Goal: Task Accomplishment & Management: Complete application form

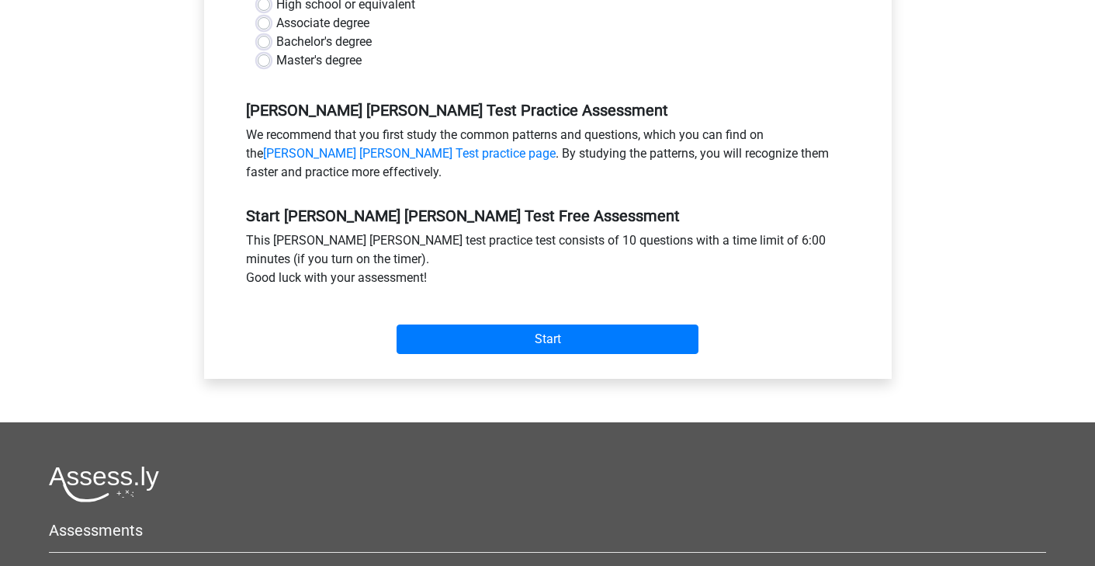
scroll to position [313, 0]
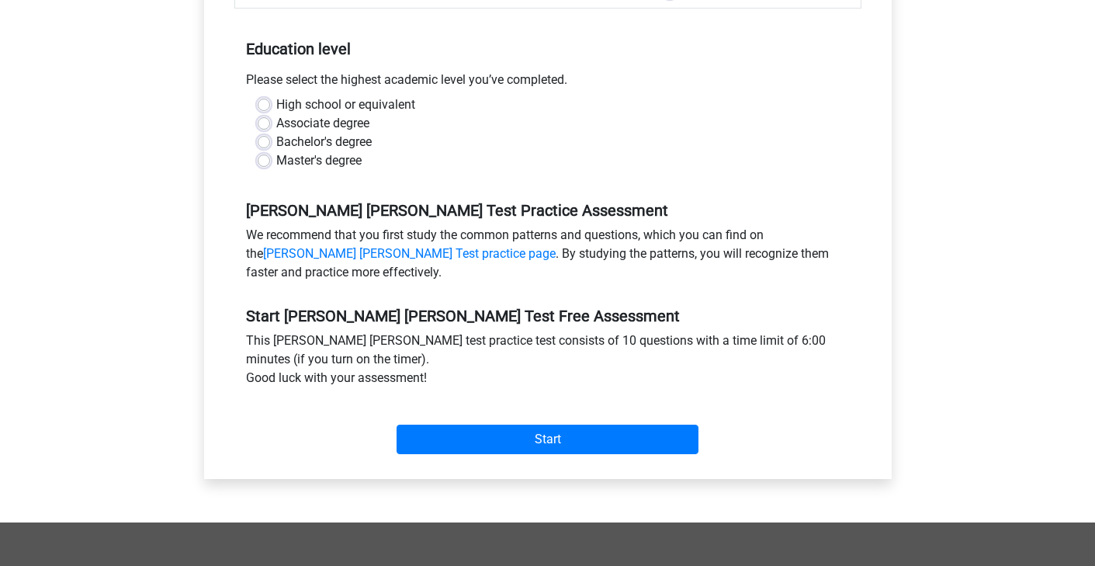
click at [357, 151] on label "Master's degree" at bounding box center [318, 160] width 85 height 19
click at [270, 151] on input "Master's degree" at bounding box center [264, 159] width 12 height 16
radio input "true"
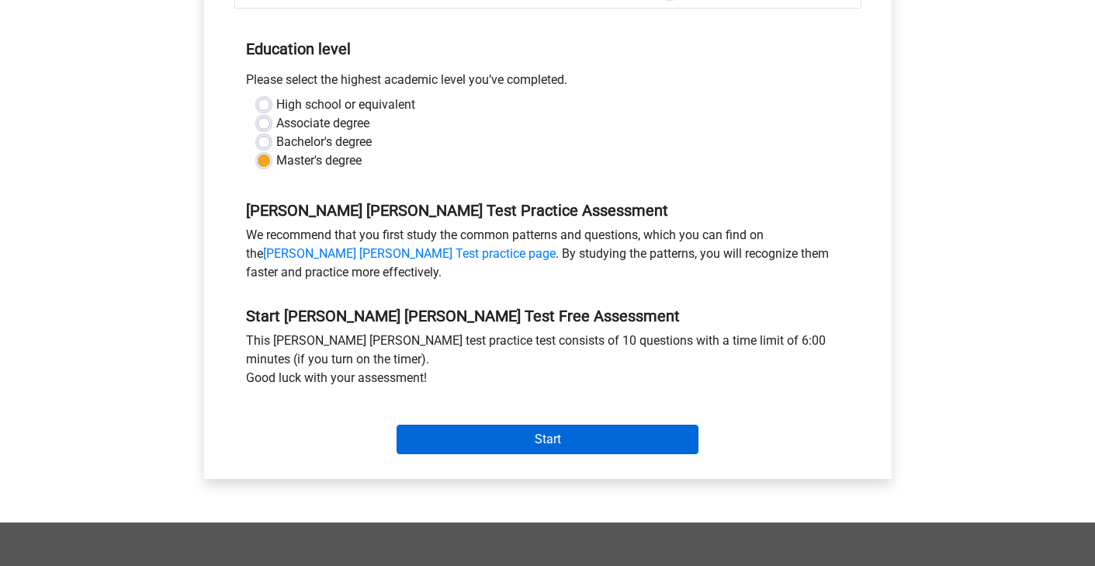
click at [442, 425] on input "Start" at bounding box center [548, 439] width 302 height 29
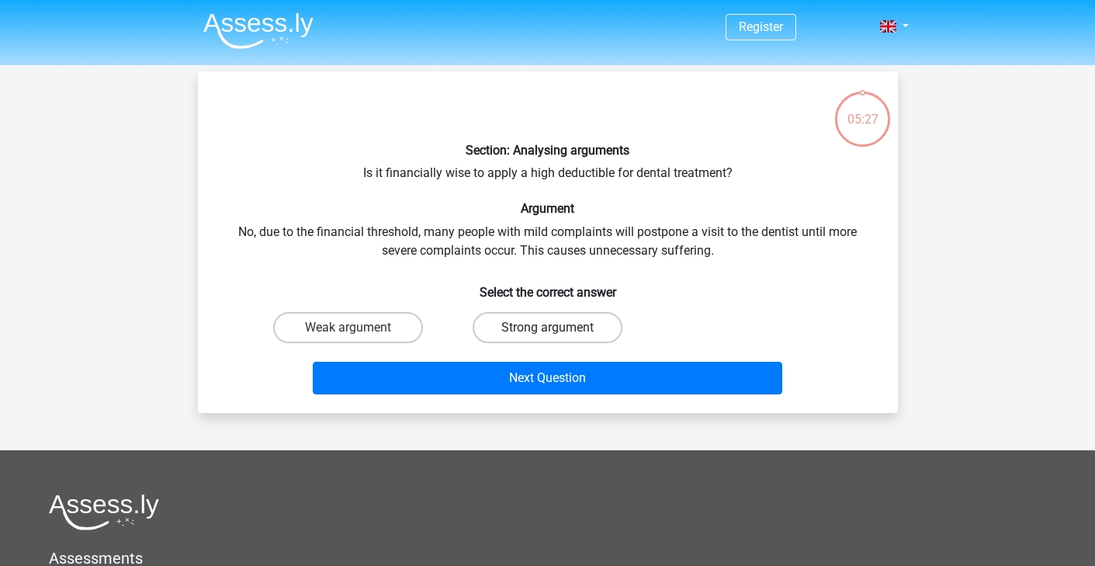
click at [519, 334] on label "Strong argument" at bounding box center [548, 327] width 150 height 31
click at [547, 334] on input "Strong argument" at bounding box center [552, 333] width 10 height 10
radio input "true"
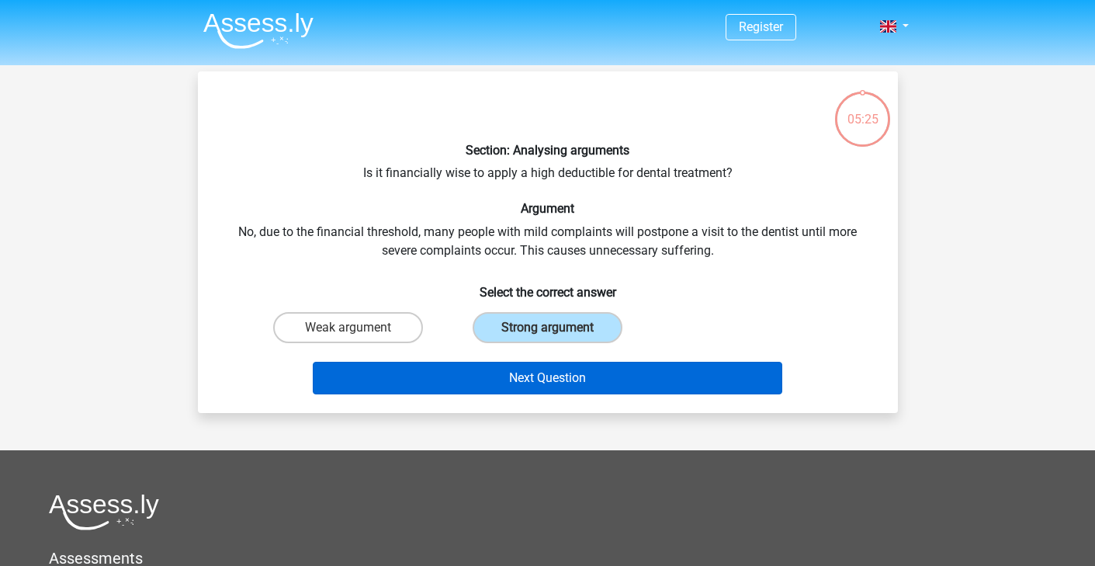
click at [506, 385] on button "Next Question" at bounding box center [548, 378] width 470 height 33
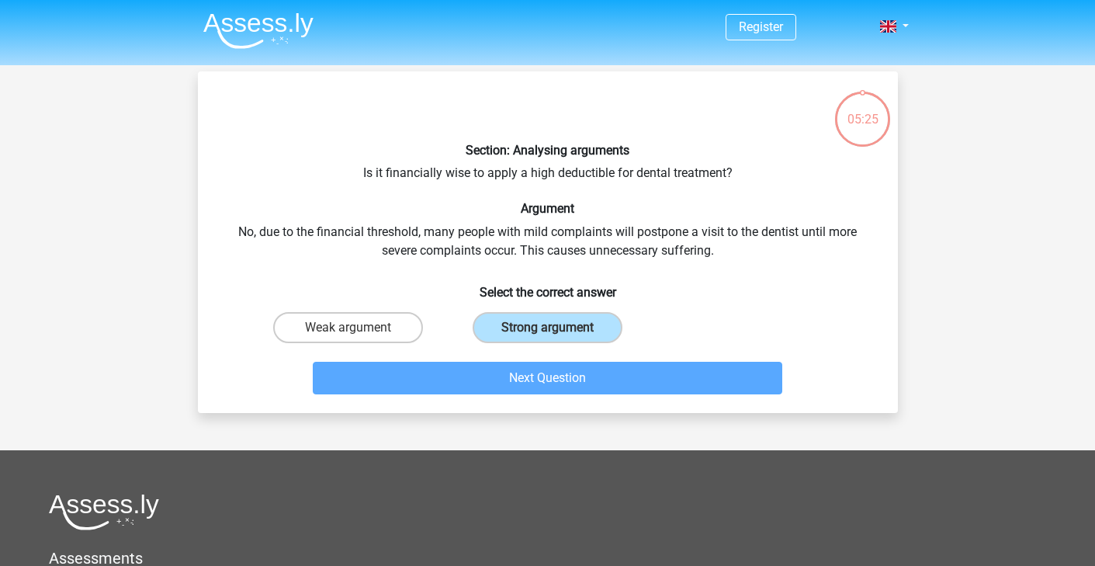
scroll to position [71, 0]
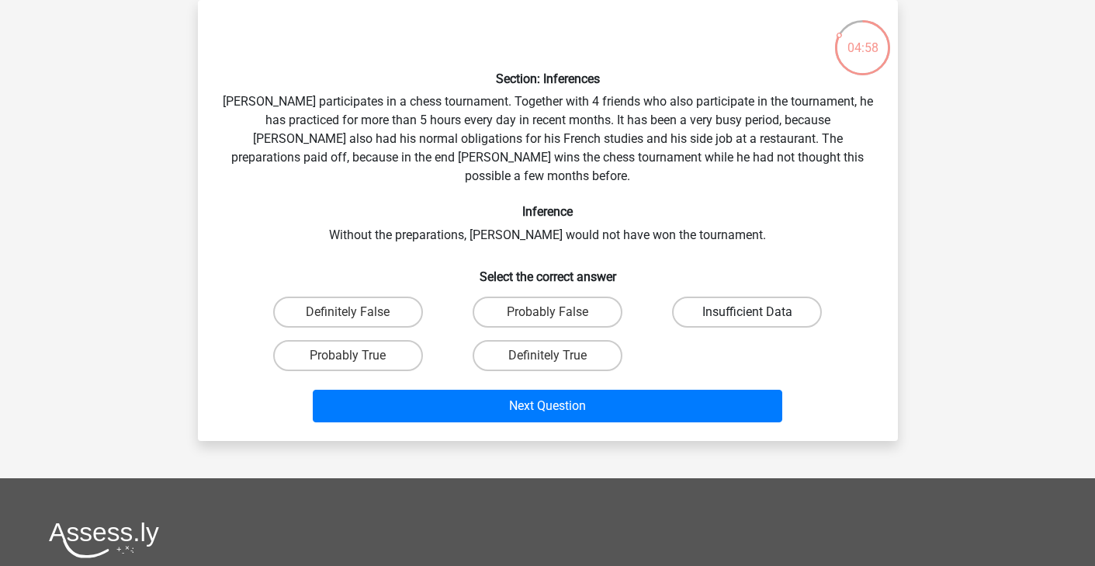
click at [713, 297] on label "Insufficient Data" at bounding box center [747, 312] width 150 height 31
click at [748, 312] on input "Insufficient Data" at bounding box center [753, 317] width 10 height 10
radio input "true"
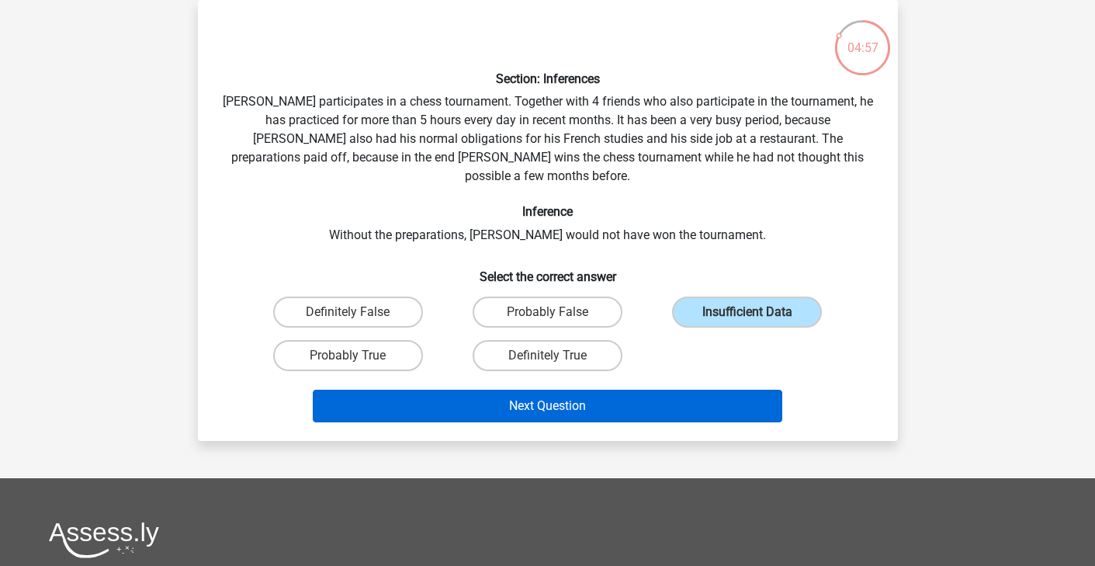
click at [608, 390] on button "Next Question" at bounding box center [548, 406] width 470 height 33
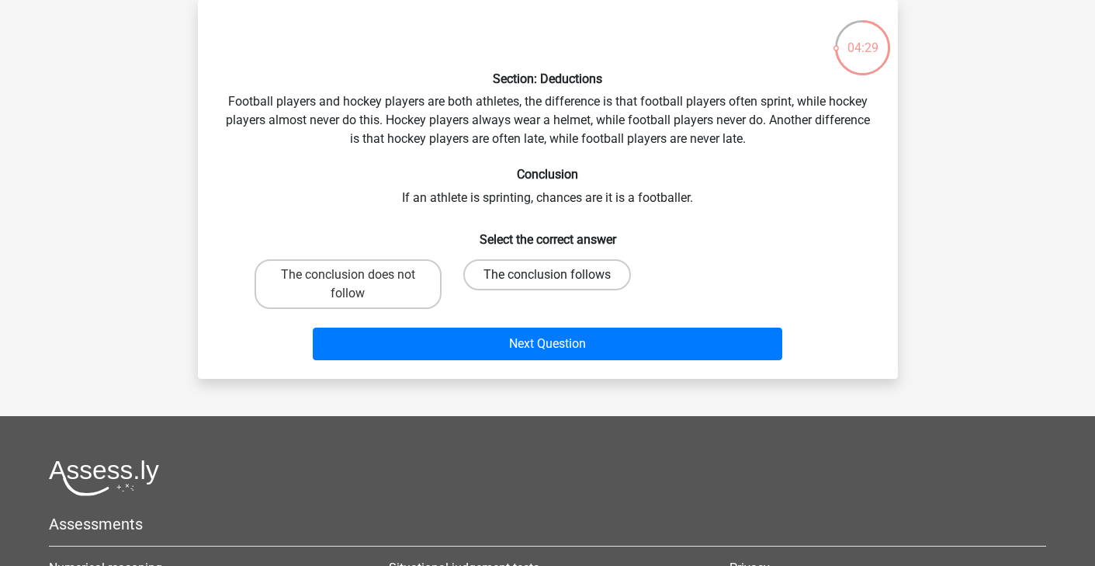
click at [500, 283] on label "The conclusion follows" at bounding box center [547, 274] width 168 height 31
click at [547, 283] on input "The conclusion follows" at bounding box center [552, 280] width 10 height 10
radio input "true"
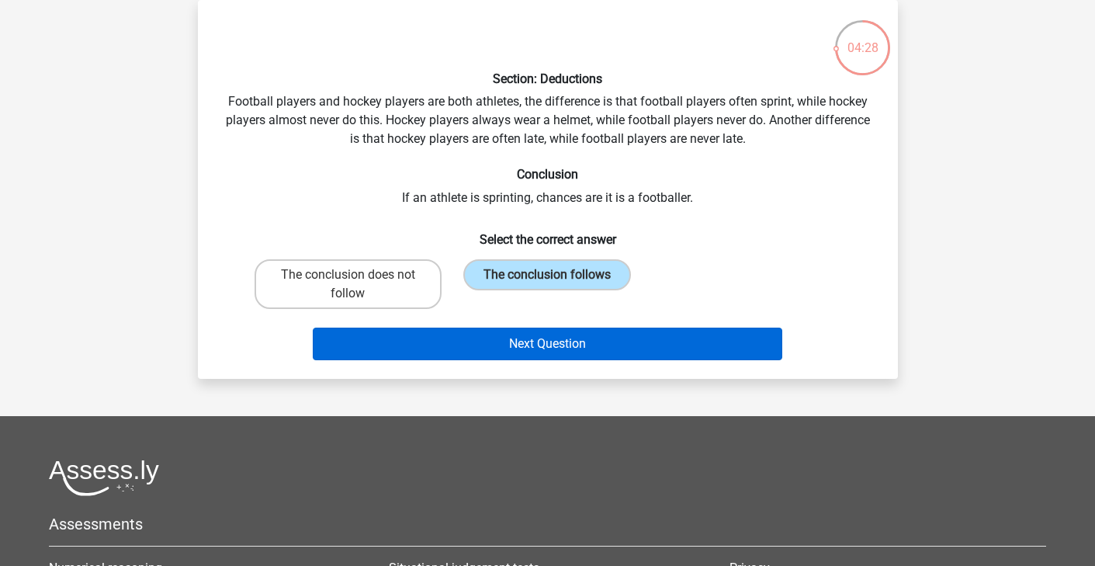
click at [490, 345] on button "Next Question" at bounding box center [548, 344] width 470 height 33
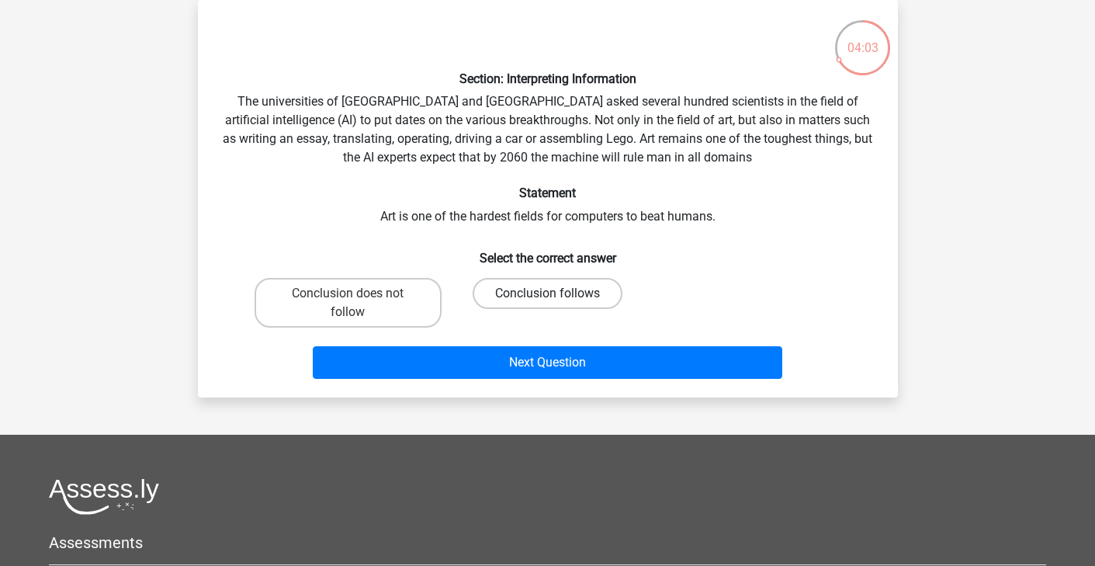
click at [523, 287] on label "Conclusion follows" at bounding box center [548, 293] width 150 height 31
click at [547, 293] on input "Conclusion follows" at bounding box center [552, 298] width 10 height 10
radio input "true"
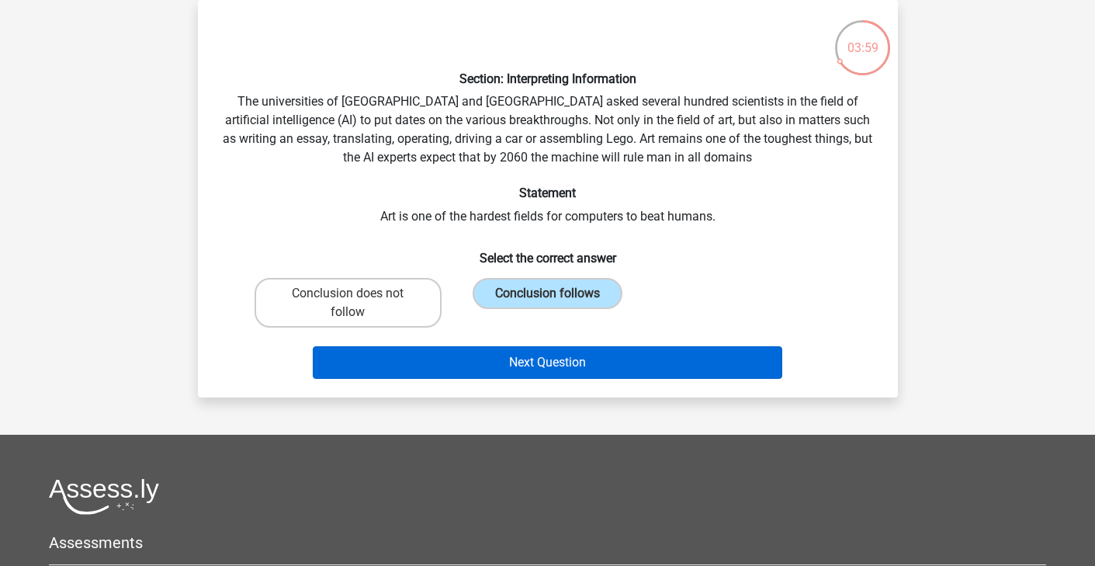
click at [495, 370] on button "Next Question" at bounding box center [548, 362] width 470 height 33
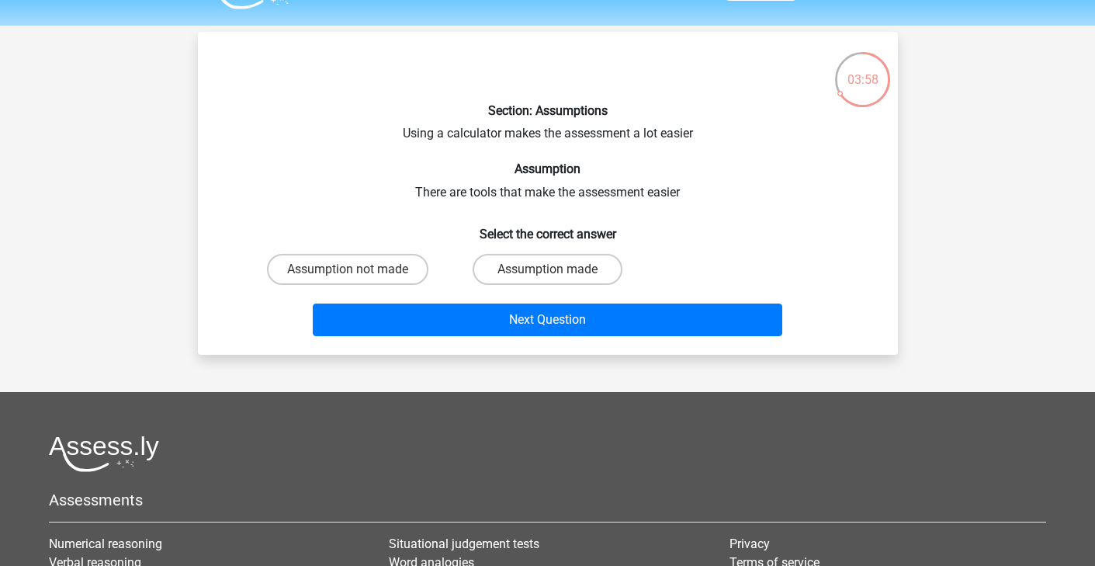
scroll to position [33, 0]
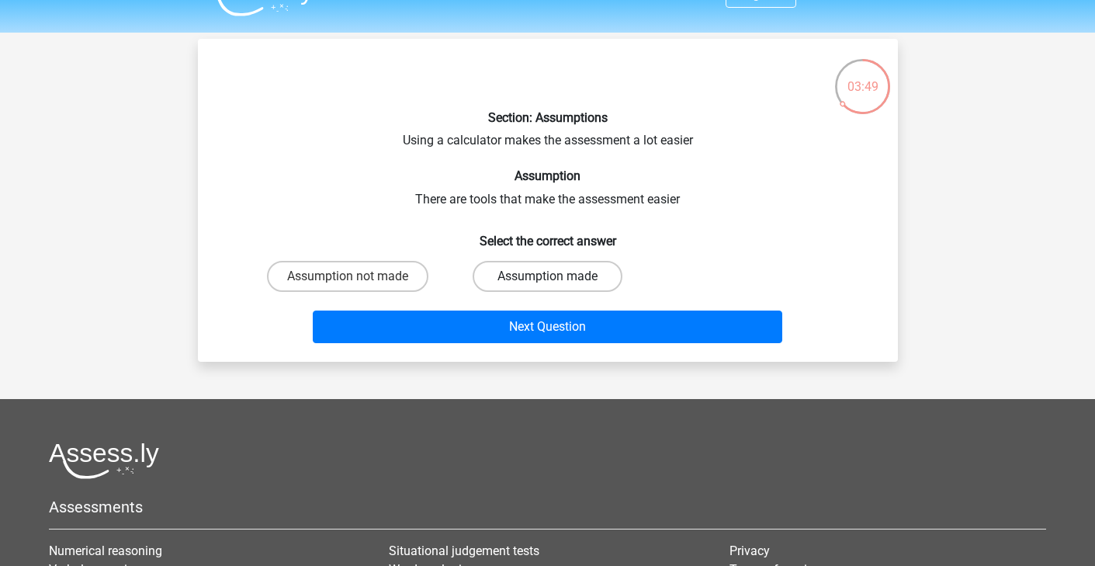
click at [546, 271] on label "Assumption made" at bounding box center [548, 276] width 150 height 31
click at [547, 276] on input "Assumption made" at bounding box center [552, 281] width 10 height 10
radio input "true"
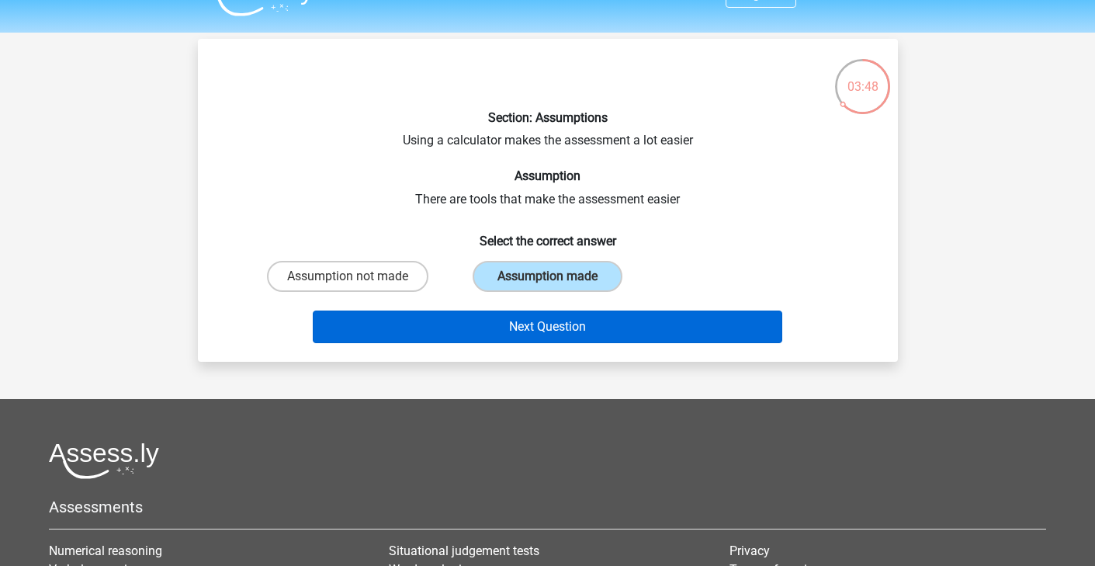
click at [533, 316] on button "Next Question" at bounding box center [548, 327] width 470 height 33
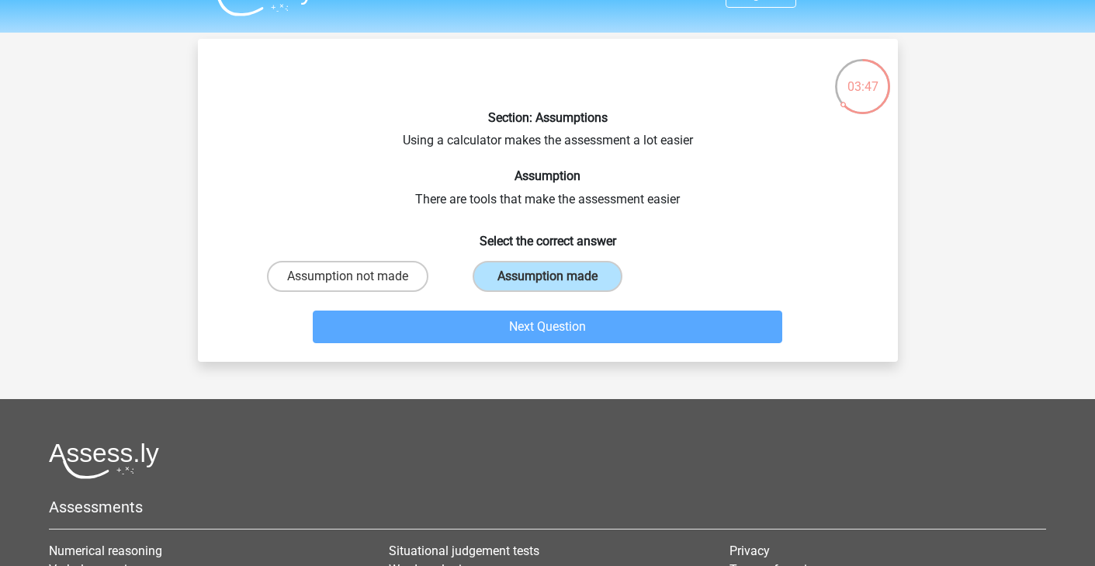
scroll to position [71, 0]
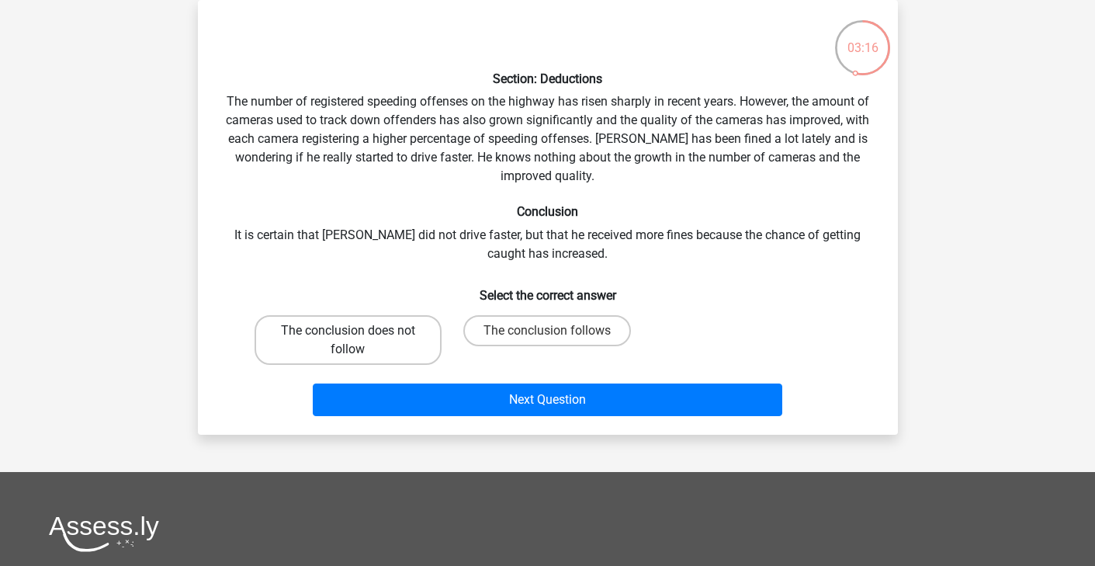
click at [393, 338] on label "The conclusion does not follow" at bounding box center [348, 340] width 187 height 50
click at [358, 338] on input "The conclusion does not follow" at bounding box center [353, 336] width 10 height 10
radio input "true"
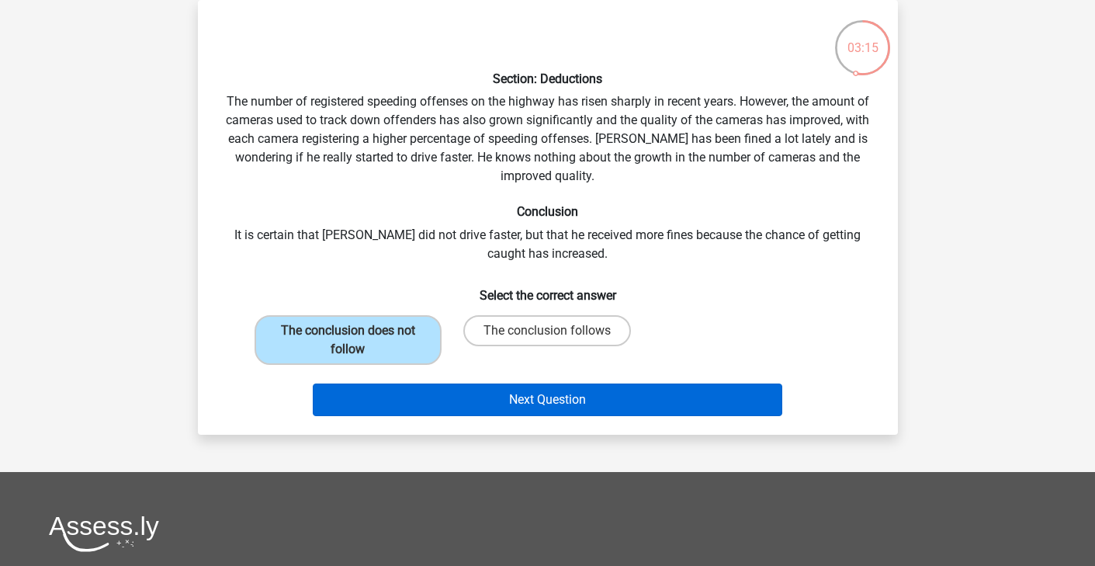
click at [411, 392] on button "Next Question" at bounding box center [548, 399] width 470 height 33
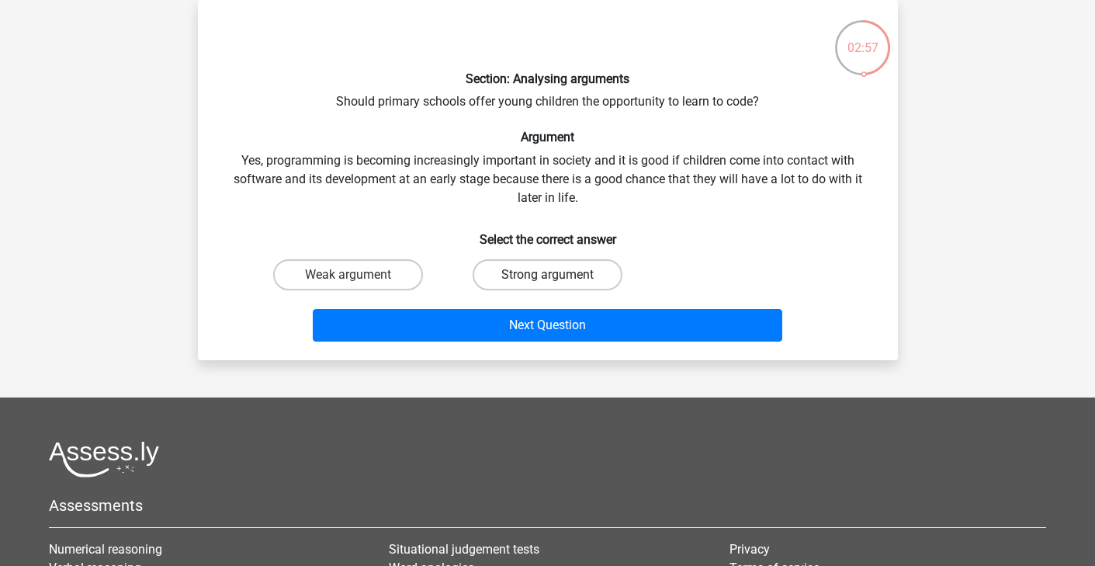
click at [541, 265] on label "Strong argument" at bounding box center [548, 274] width 150 height 31
click at [547, 275] on input "Strong argument" at bounding box center [552, 280] width 10 height 10
radio input "true"
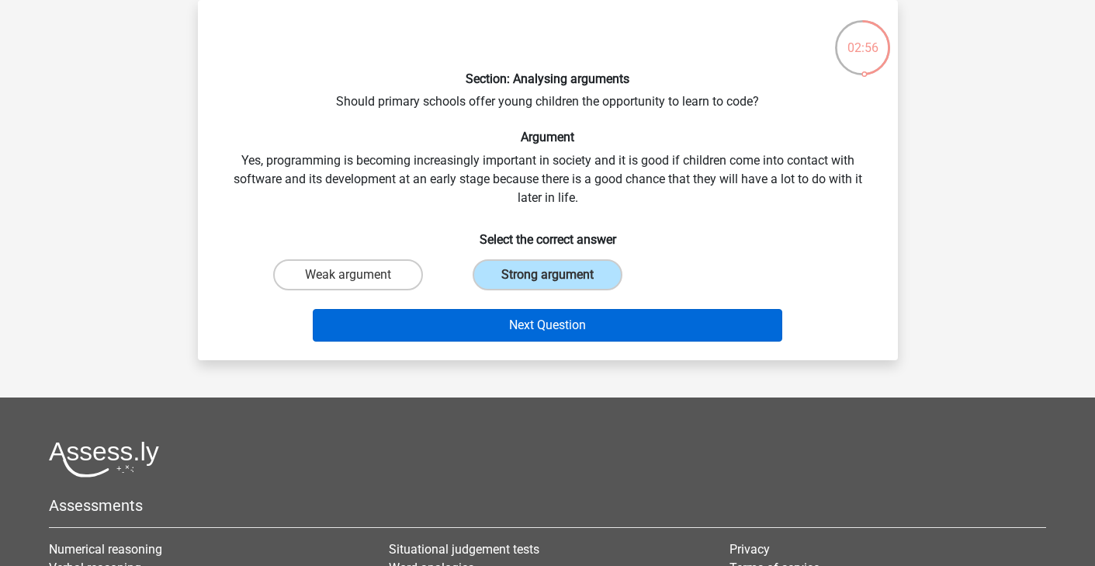
click at [510, 328] on button "Next Question" at bounding box center [548, 325] width 470 height 33
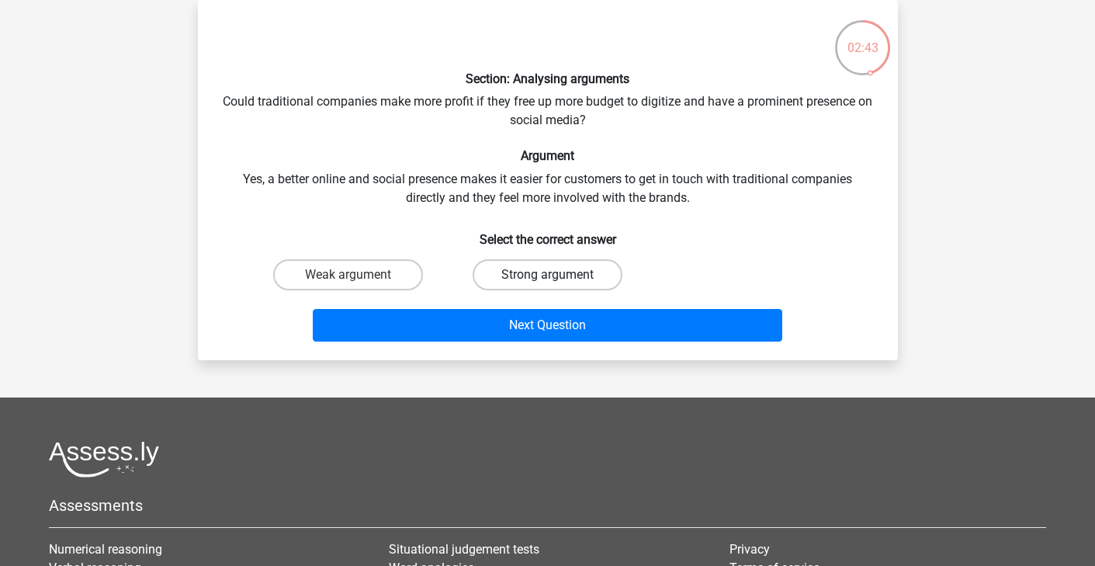
click at [522, 283] on label "Strong argument" at bounding box center [548, 274] width 150 height 31
click at [547, 283] on input "Strong argument" at bounding box center [552, 280] width 10 height 10
radio input "true"
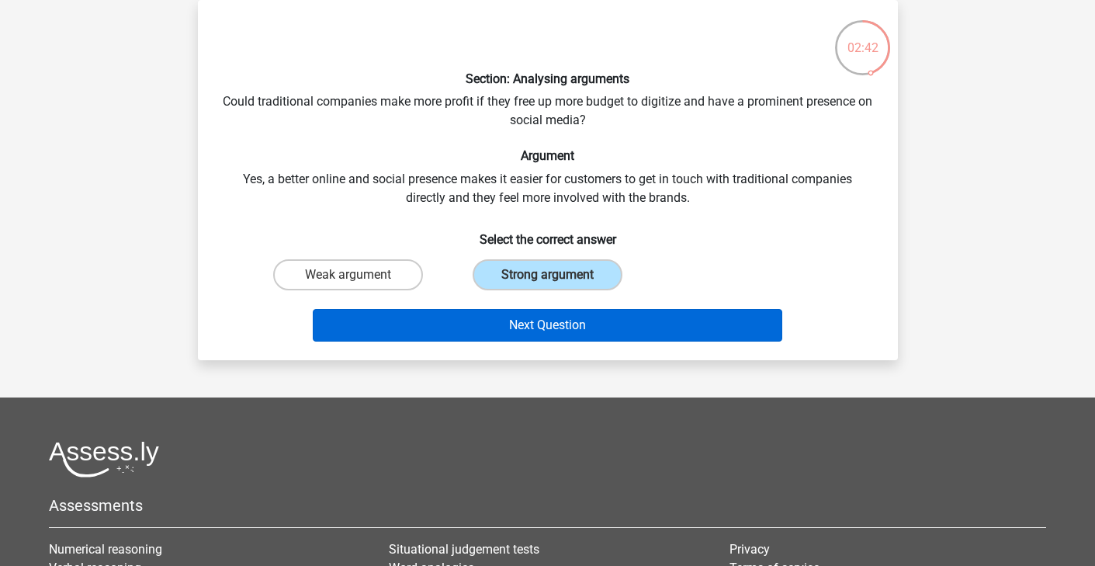
click at [514, 332] on button "Next Question" at bounding box center [548, 325] width 470 height 33
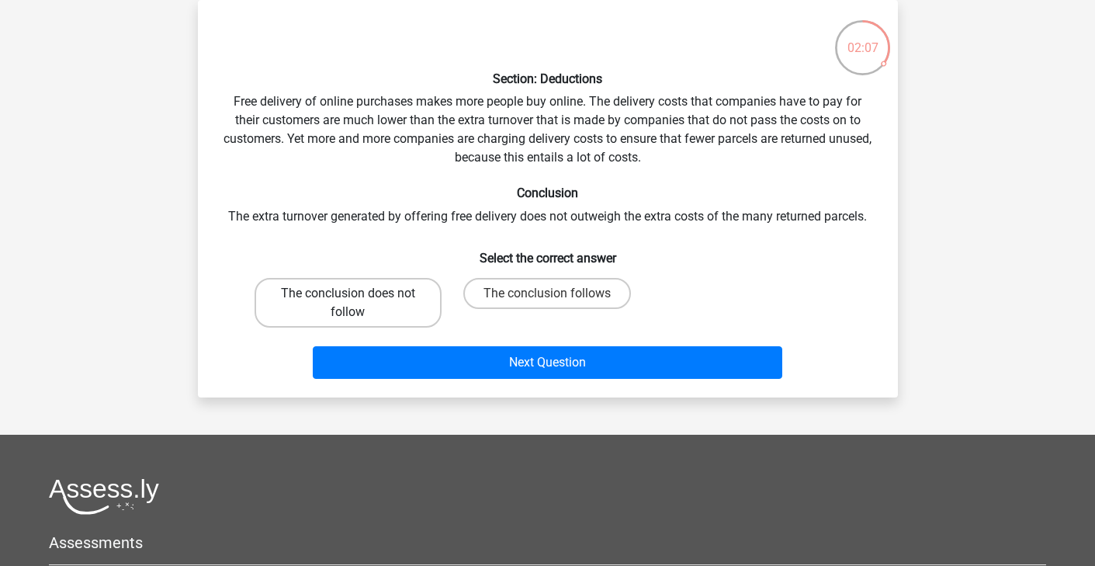
click at [404, 306] on label "The conclusion does not follow" at bounding box center [348, 303] width 187 height 50
click at [358, 304] on input "The conclusion does not follow" at bounding box center [353, 298] width 10 height 10
radio input "true"
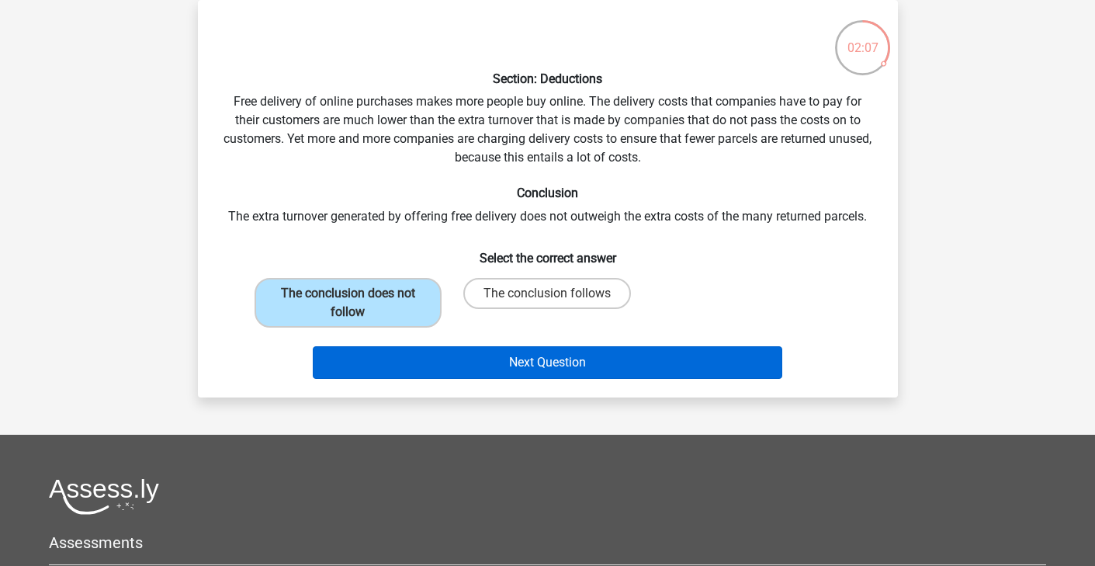
click at [432, 359] on button "Next Question" at bounding box center [548, 362] width 470 height 33
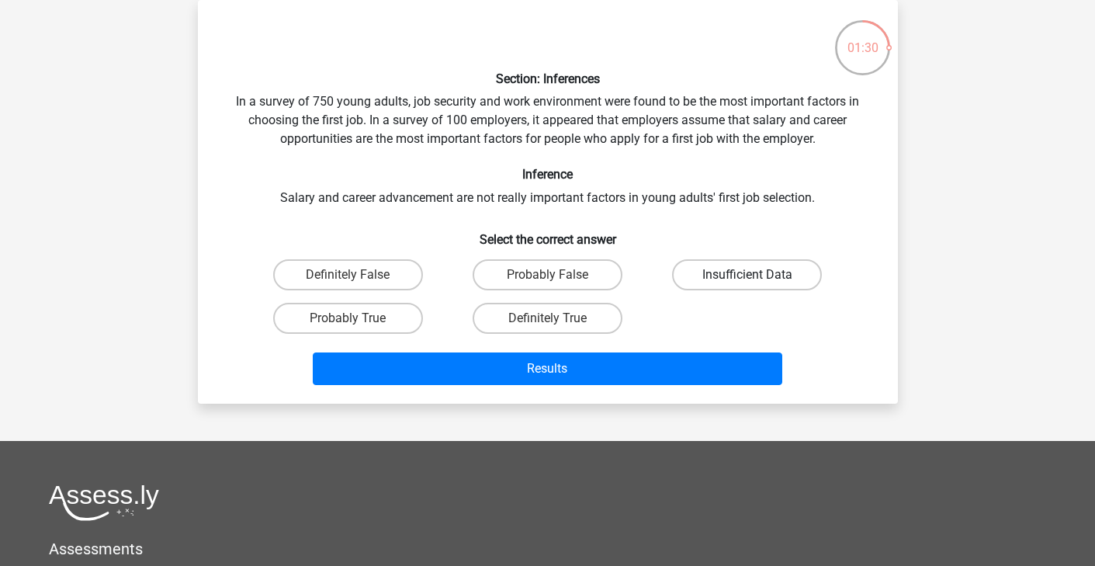
click at [742, 277] on label "Insufficient Data" at bounding box center [747, 274] width 150 height 31
click at [748, 277] on input "Insufficient Data" at bounding box center [753, 280] width 10 height 10
radio input "true"
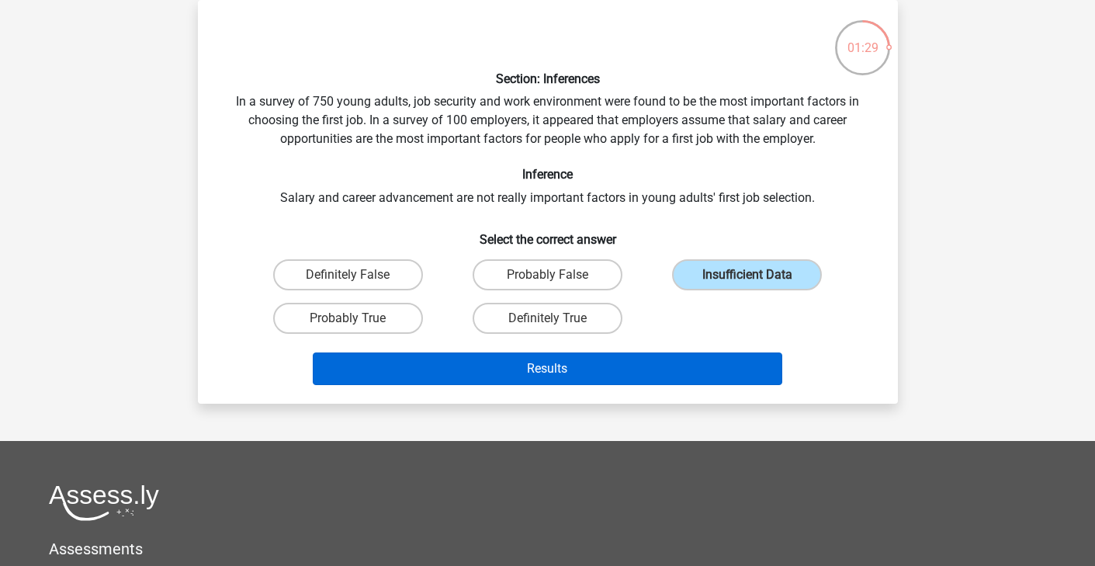
click at [674, 357] on button "Results" at bounding box center [548, 368] width 470 height 33
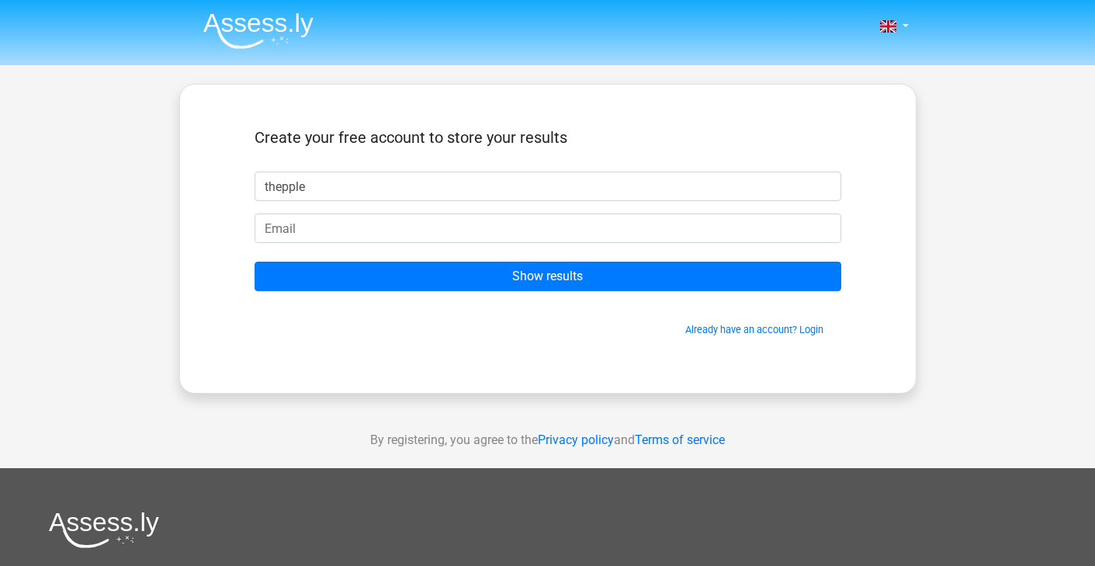
type input "thepple"
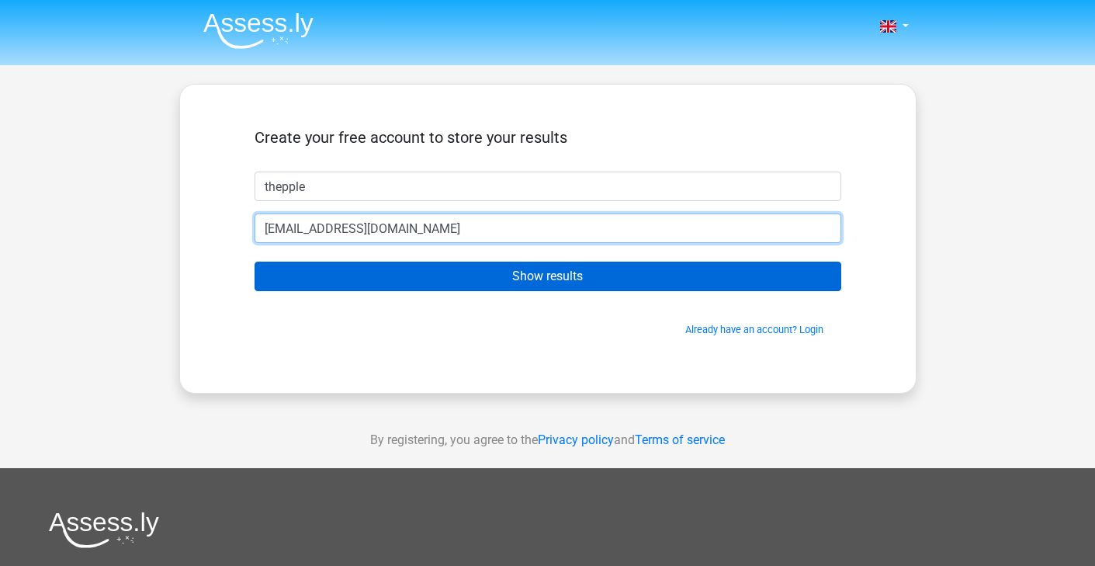
type input "[EMAIL_ADDRESS][DOMAIN_NAME]"
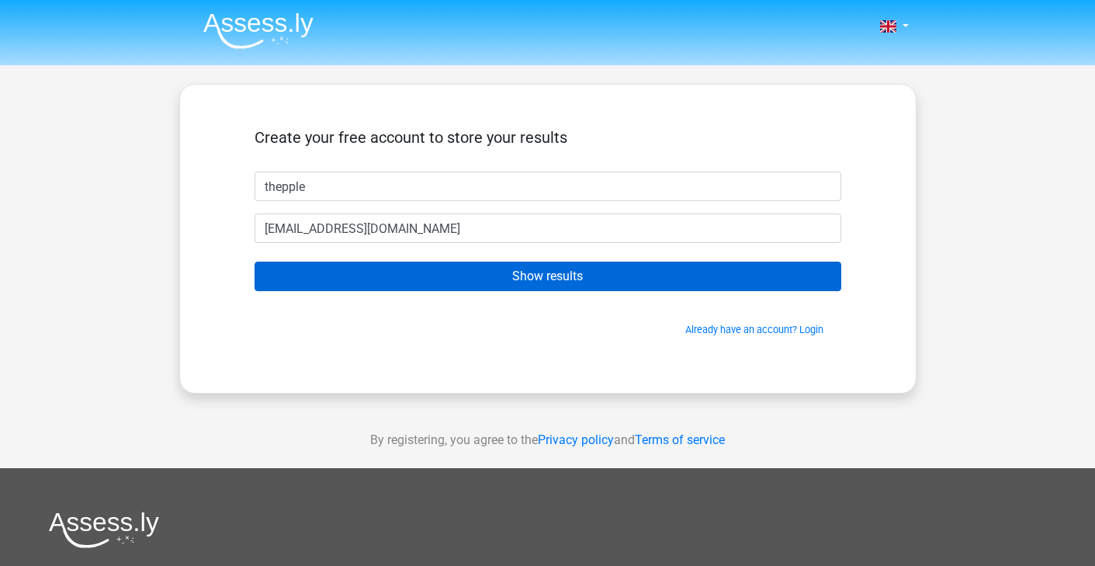
click at [524, 286] on input "Show results" at bounding box center [548, 276] width 587 height 29
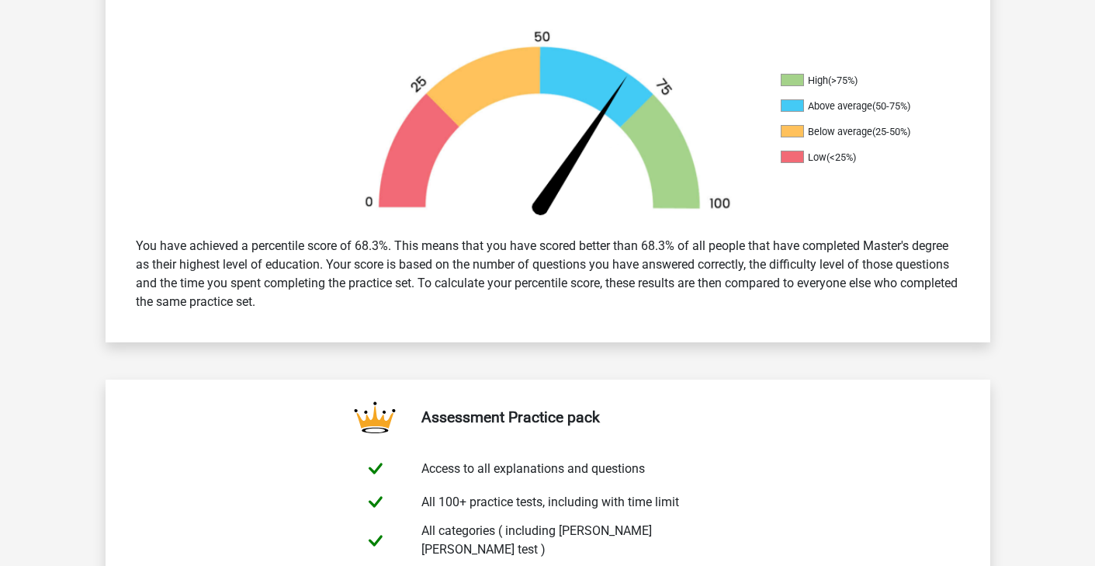
scroll to position [459, 0]
